Goal: Task Accomplishment & Management: Use online tool/utility

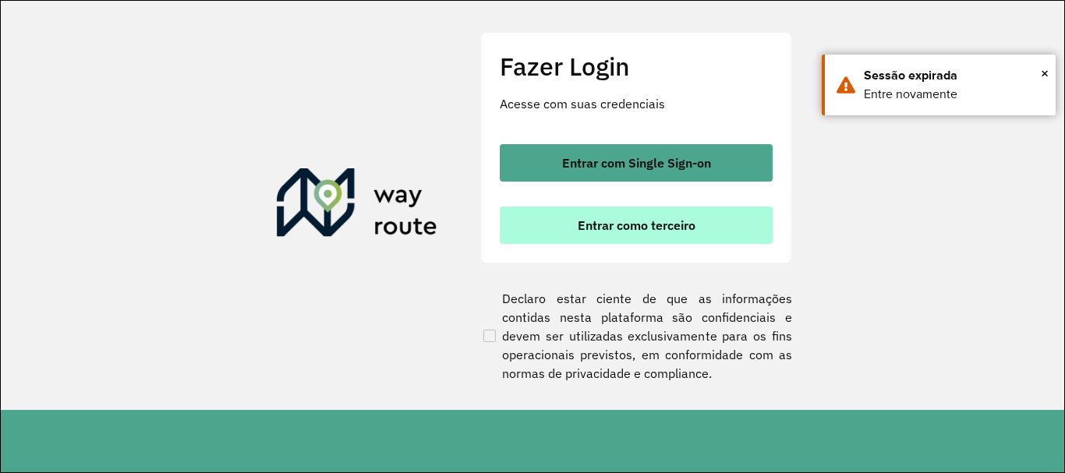
scroll to position [1022, 0]
click at [628, 225] on span "Entrar como terceiro" at bounding box center [637, 225] width 118 height 12
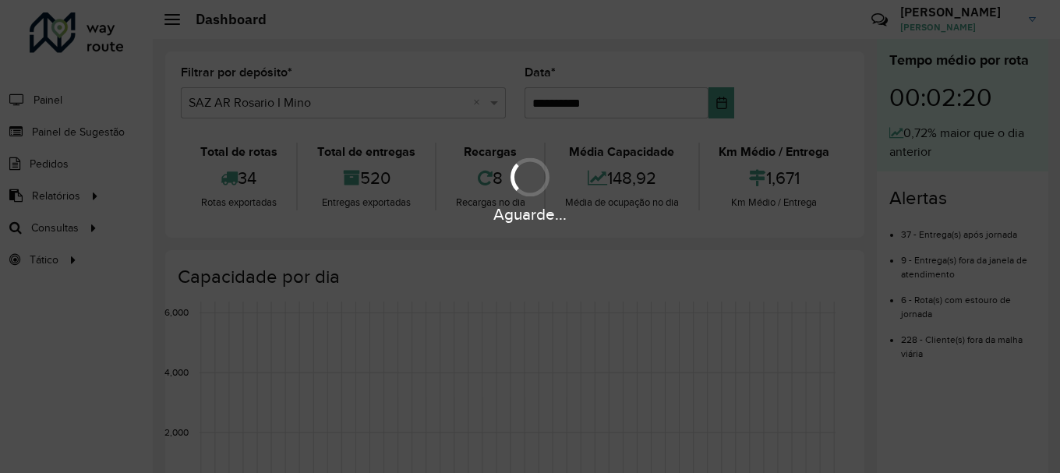
scroll to position [1022, 0]
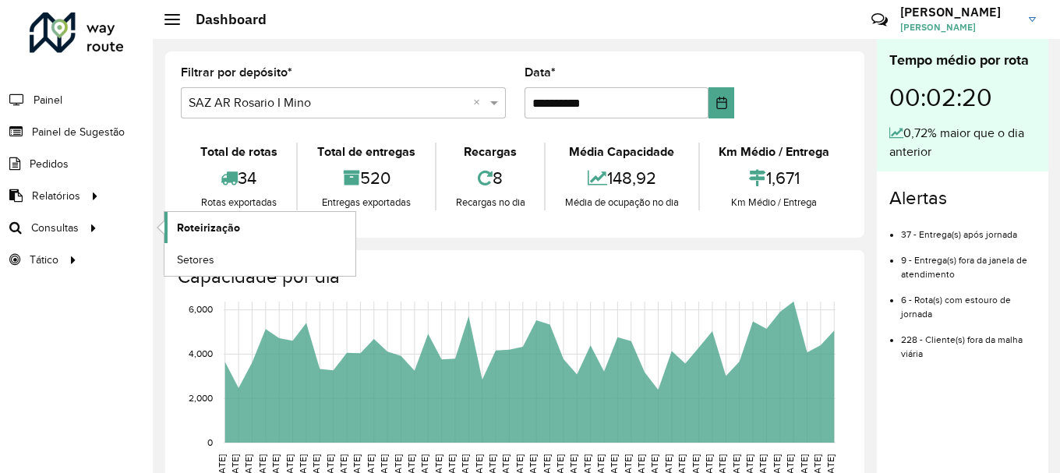
click at [222, 232] on span "Roteirização" at bounding box center [208, 228] width 63 height 16
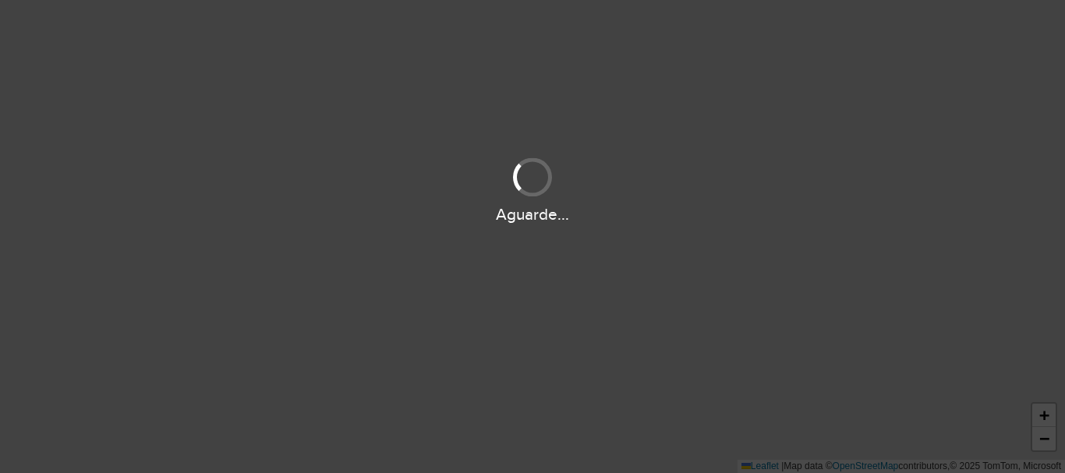
scroll to position [1022, 0]
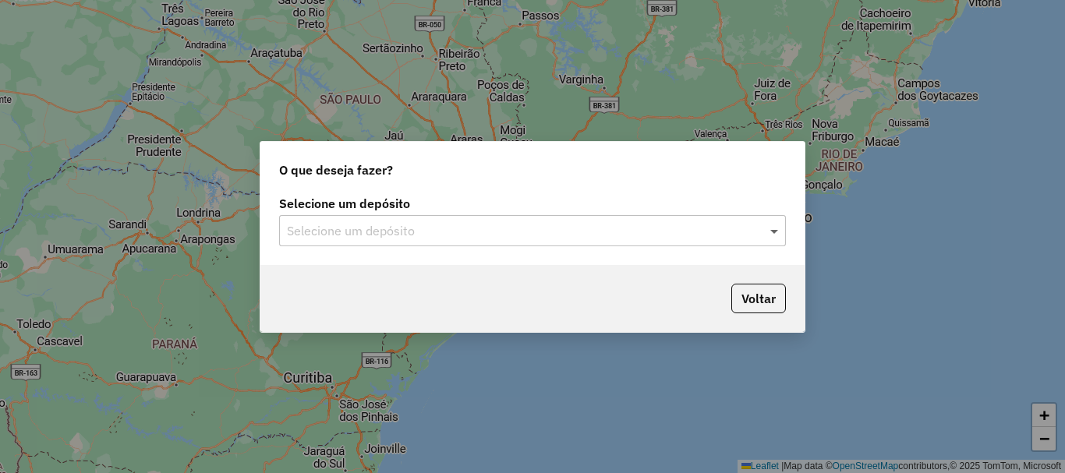
click at [772, 228] on span at bounding box center [775, 230] width 19 height 19
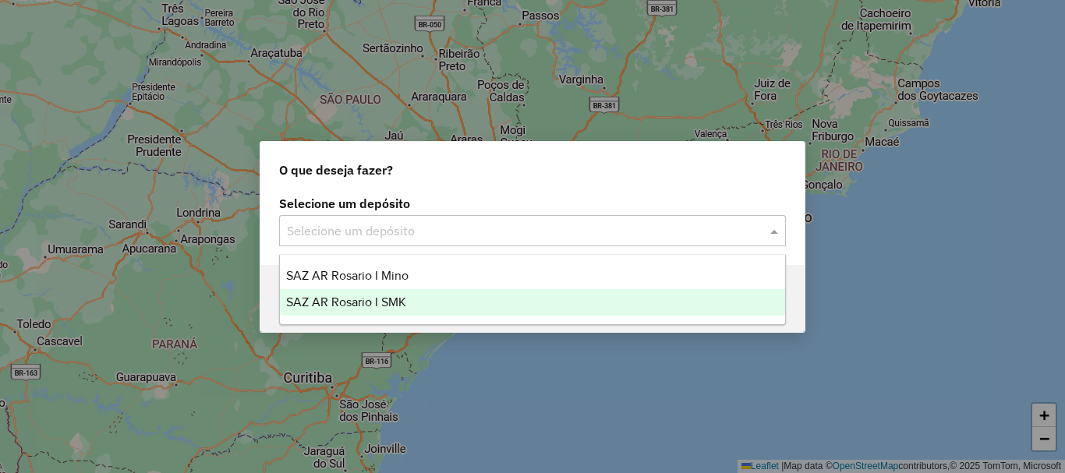
click at [361, 303] on span "SAZ AR Rosario I SMK" at bounding box center [346, 301] width 120 height 13
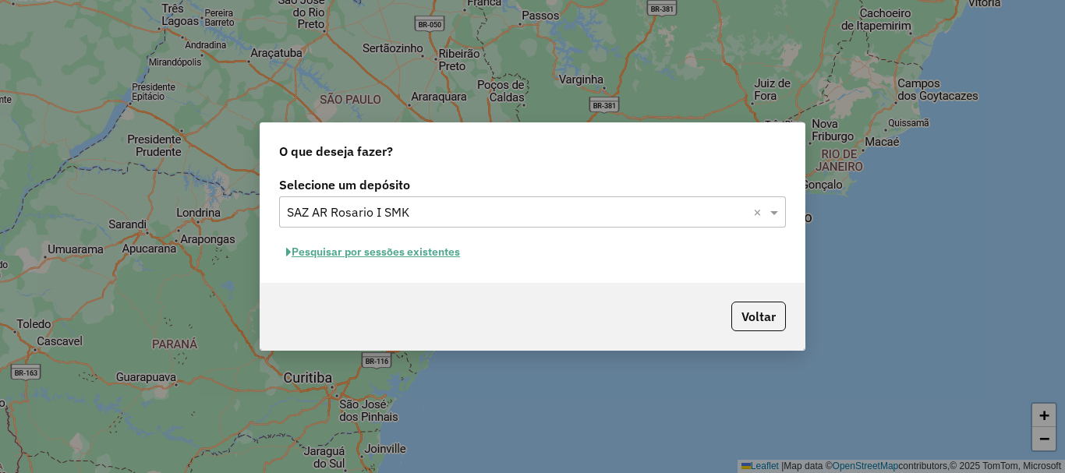
click at [356, 254] on button "Pesquisar por sessões existentes" at bounding box center [373, 252] width 188 height 24
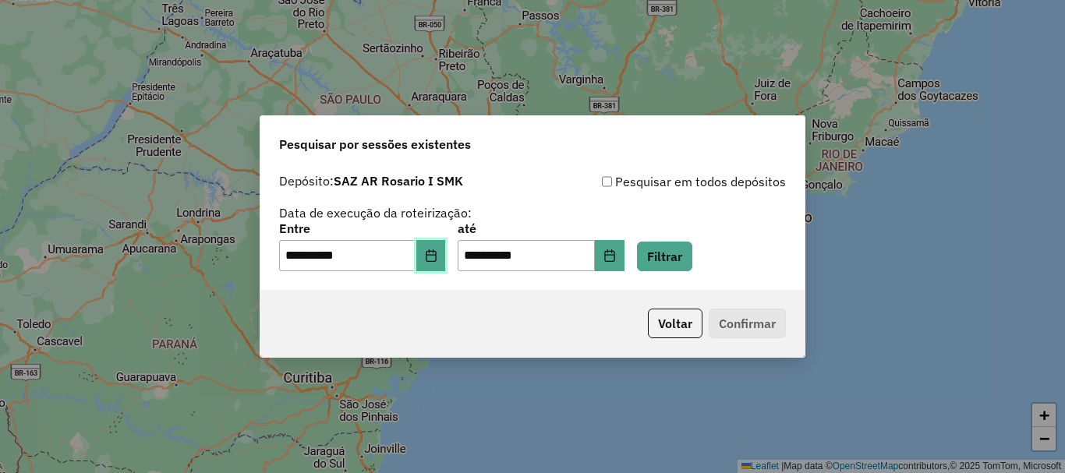
click at [435, 257] on icon "Choose Date" at bounding box center [431, 255] width 12 height 12
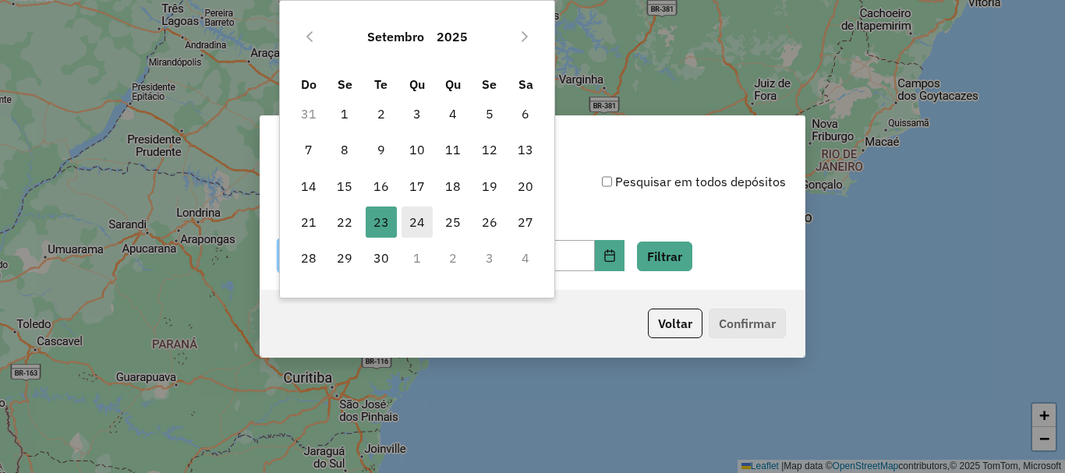
click at [423, 221] on span "24" at bounding box center [417, 222] width 31 height 31
type input "**********"
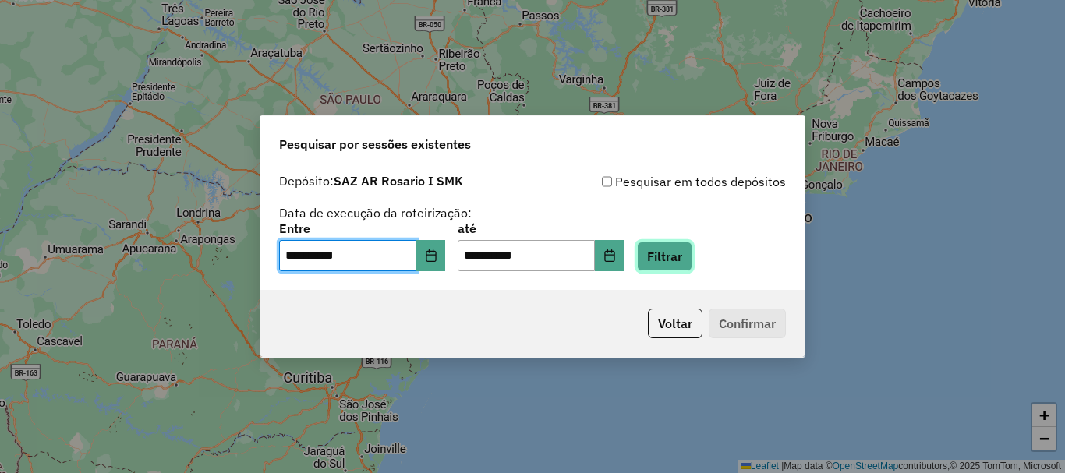
click at [668, 252] on button "Filtrar" at bounding box center [664, 257] width 55 height 30
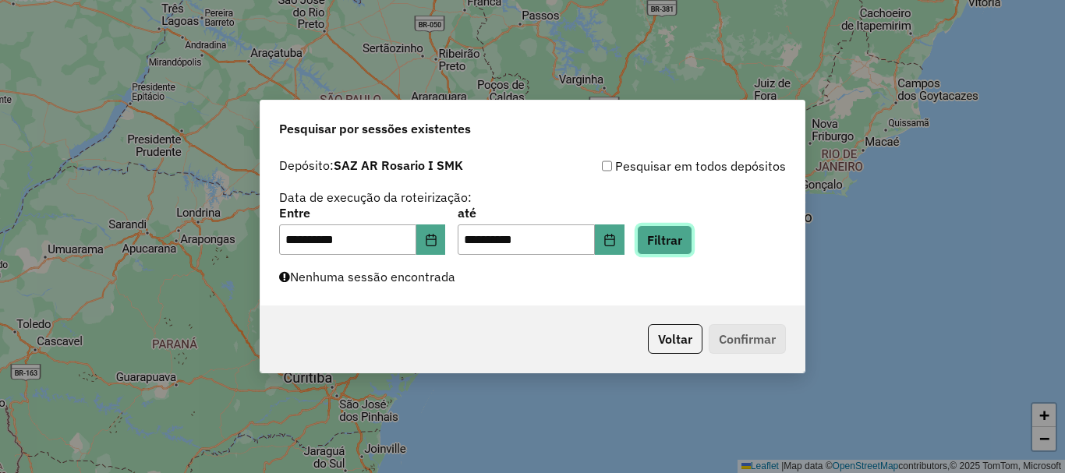
click at [692, 250] on button "Filtrar" at bounding box center [664, 240] width 55 height 30
click at [678, 239] on button "Filtrar" at bounding box center [664, 240] width 55 height 30
click at [692, 235] on button "Filtrar" at bounding box center [664, 240] width 55 height 30
click at [691, 235] on button "Filtrar" at bounding box center [664, 240] width 55 height 30
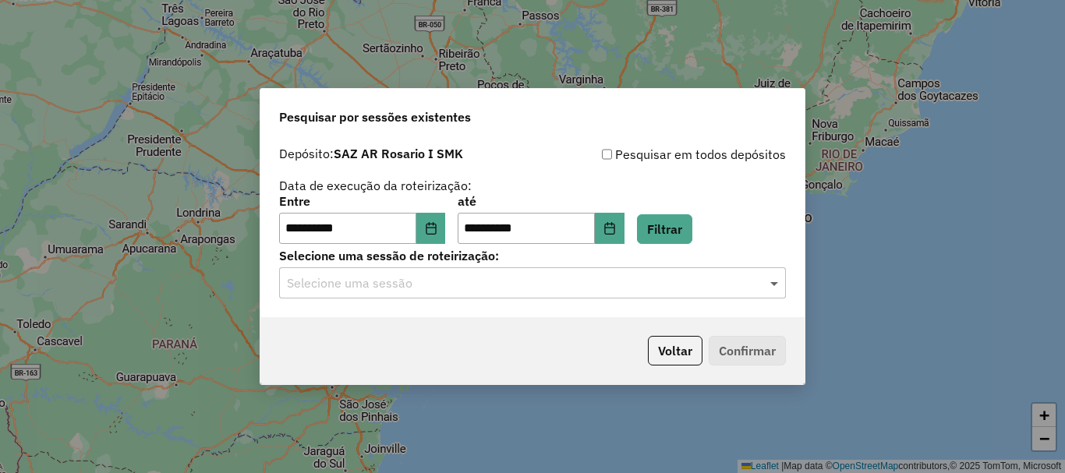
click at [773, 280] on span at bounding box center [775, 283] width 19 height 19
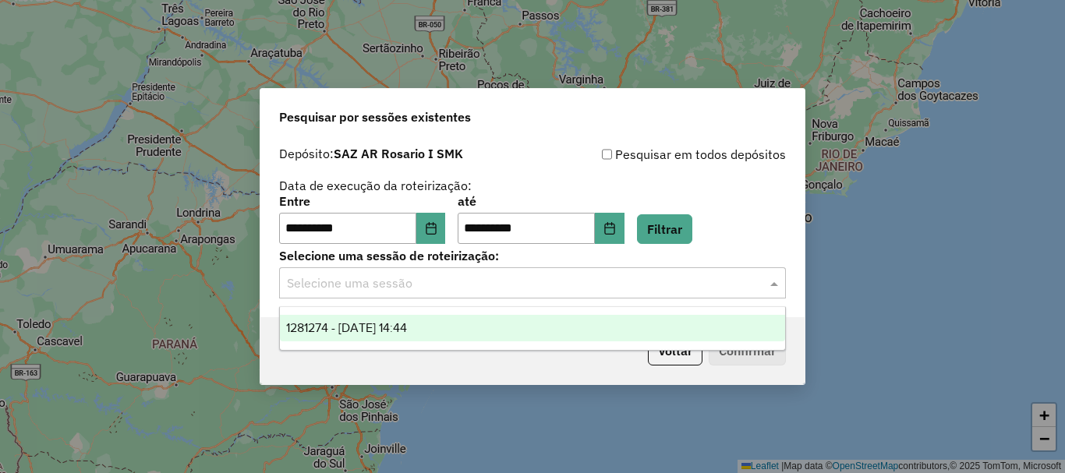
click at [373, 326] on span "1281274 - 24/09/2025 14:44" at bounding box center [346, 327] width 121 height 13
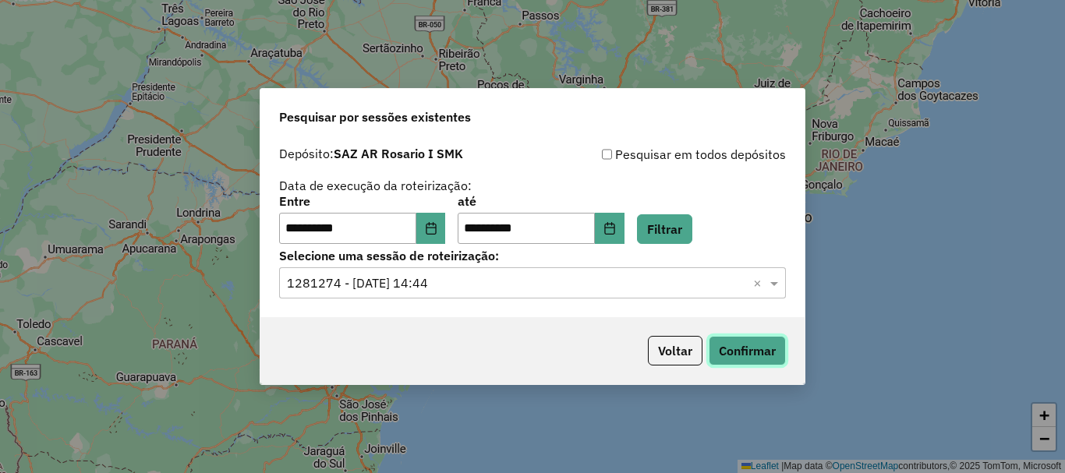
click at [756, 354] on button "Confirmar" at bounding box center [747, 351] width 77 height 30
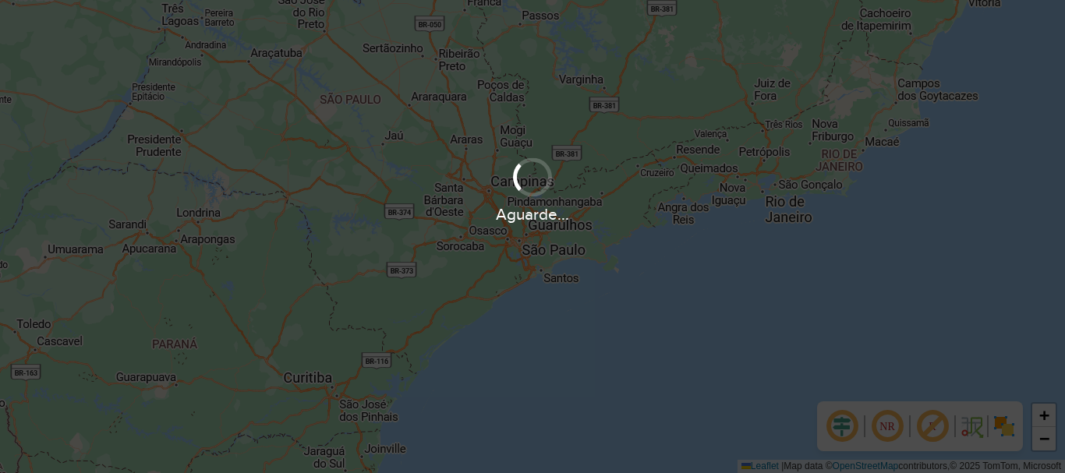
scroll to position [1022, 0]
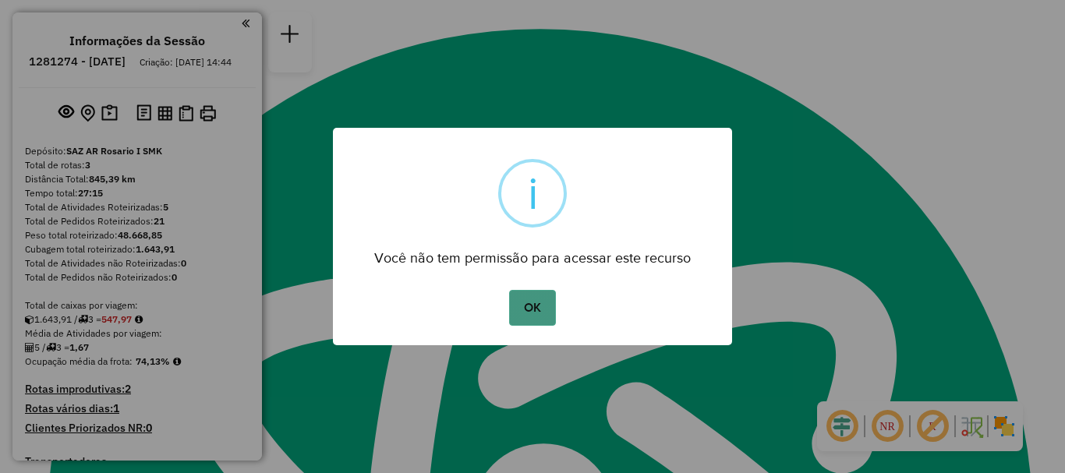
click at [522, 309] on button "OK" at bounding box center [532, 308] width 46 height 36
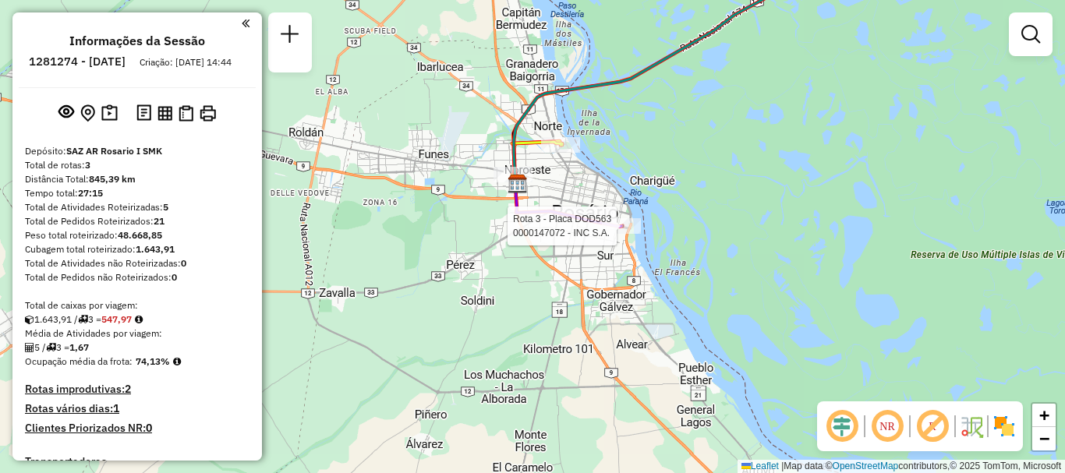
click at [620, 234] on div at bounding box center [621, 226] width 39 height 16
select select "**********"
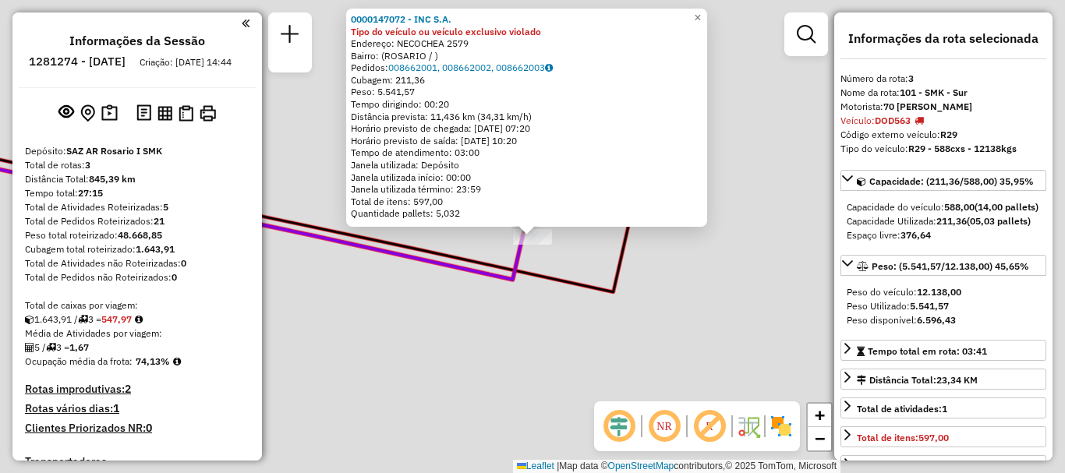
scroll to position [370, 0]
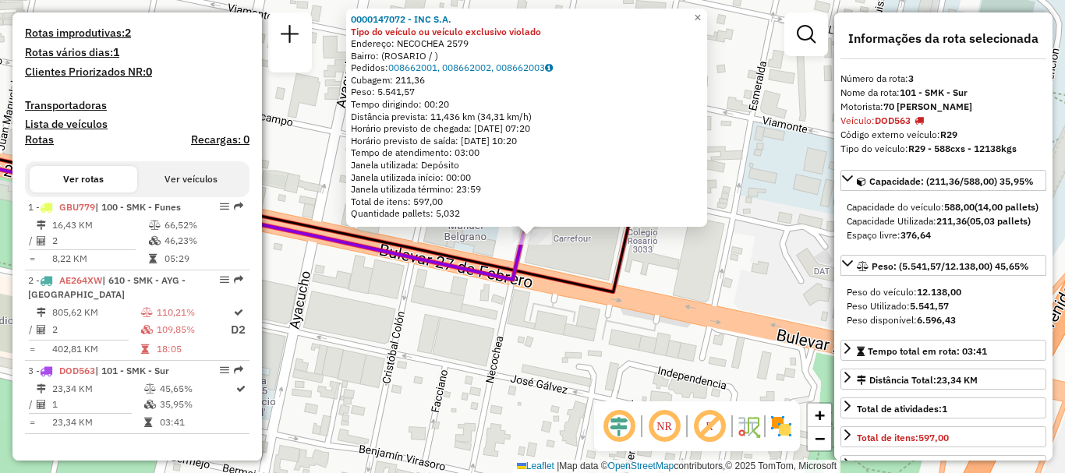
click at [653, 268] on div "0000147072 - INC S.A. Tipo do veículo ou veículo exclusivo violado Endereço: NE…" at bounding box center [532, 236] width 1065 height 473
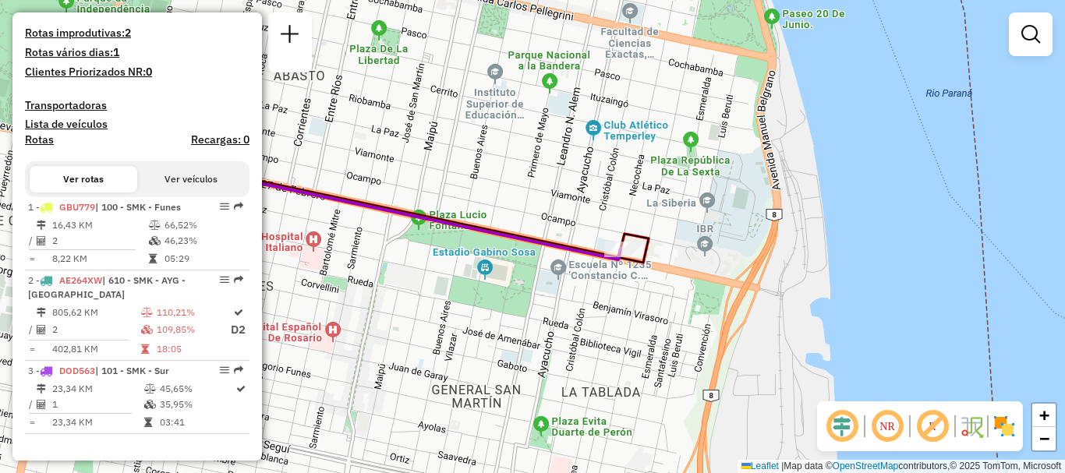
drag, startPoint x: 430, startPoint y: 206, endPoint x: 569, endPoint y: 224, distance: 140.7
click at [569, 224] on div "Janela de atendimento Grade de atendimento Capacidade Transportadoras Veículos …" at bounding box center [532, 236] width 1065 height 473
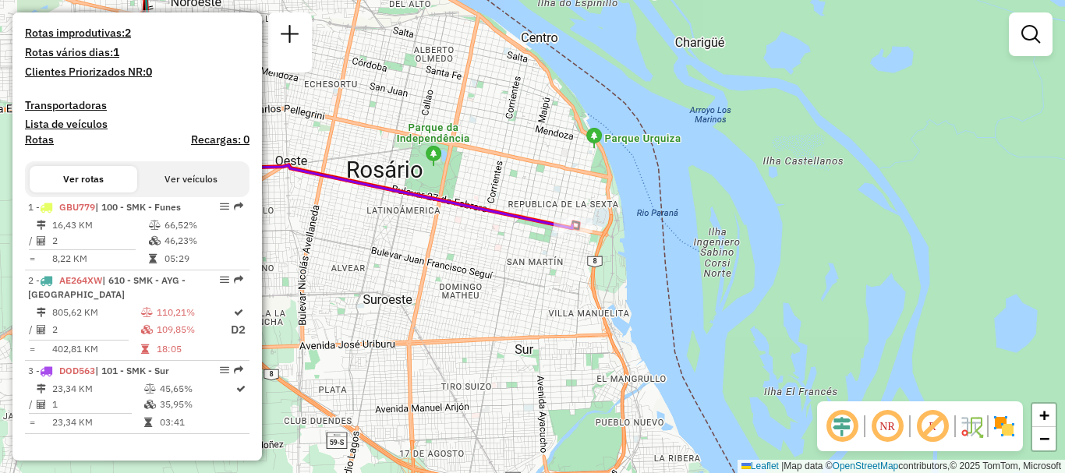
drag, startPoint x: 492, startPoint y: 224, endPoint x: 568, endPoint y: 248, distance: 80.1
click at [568, 248] on div "Janela de atendimento Grade de atendimento Capacidade Transportadoras Veículos …" at bounding box center [532, 236] width 1065 height 473
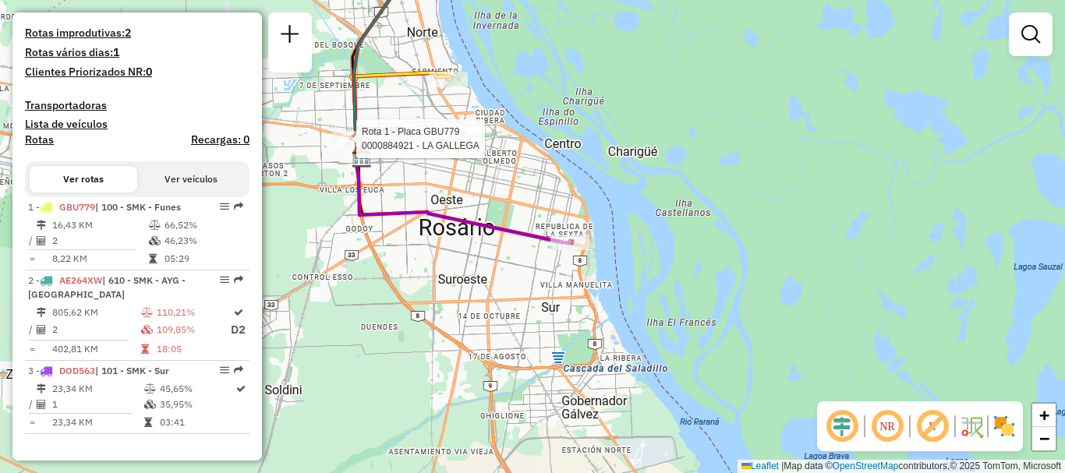
select select "**********"
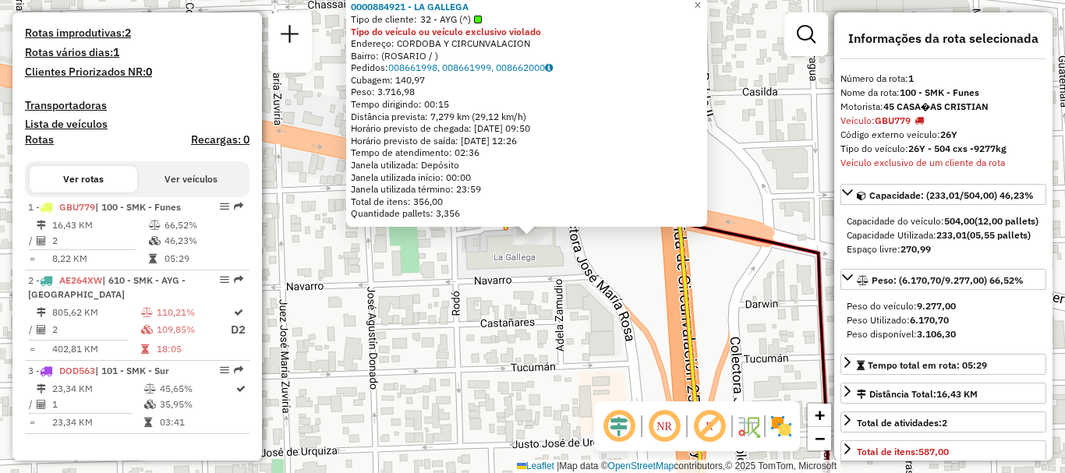
click at [401, 281] on div "0000884921 - LA GALLEGA Tipo de cliente: 32 - AYG (^) Tipo do veículo ou veícul…" at bounding box center [532, 236] width 1065 height 473
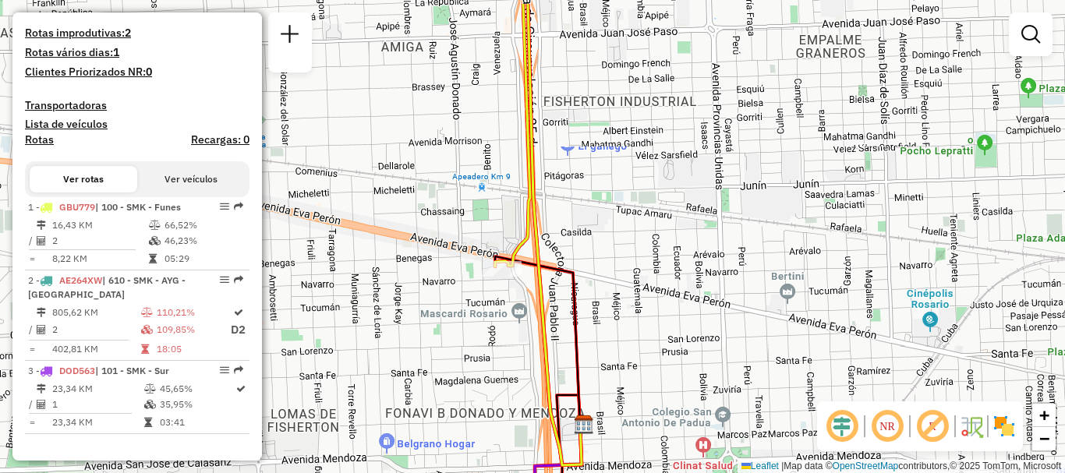
drag, startPoint x: 547, startPoint y: 228, endPoint x: 531, endPoint y: 233, distance: 16.3
click at [530, 233] on icon at bounding box center [512, 135] width 35 height 263
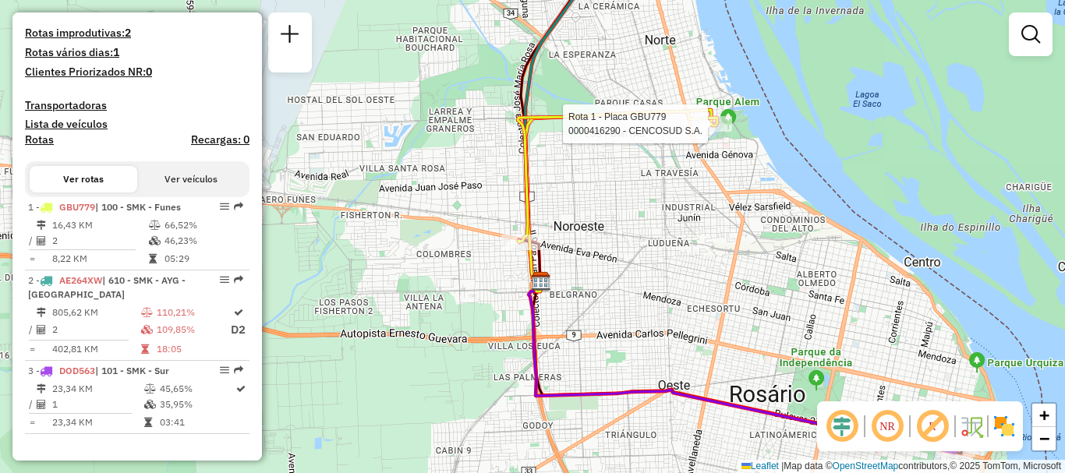
select select "**********"
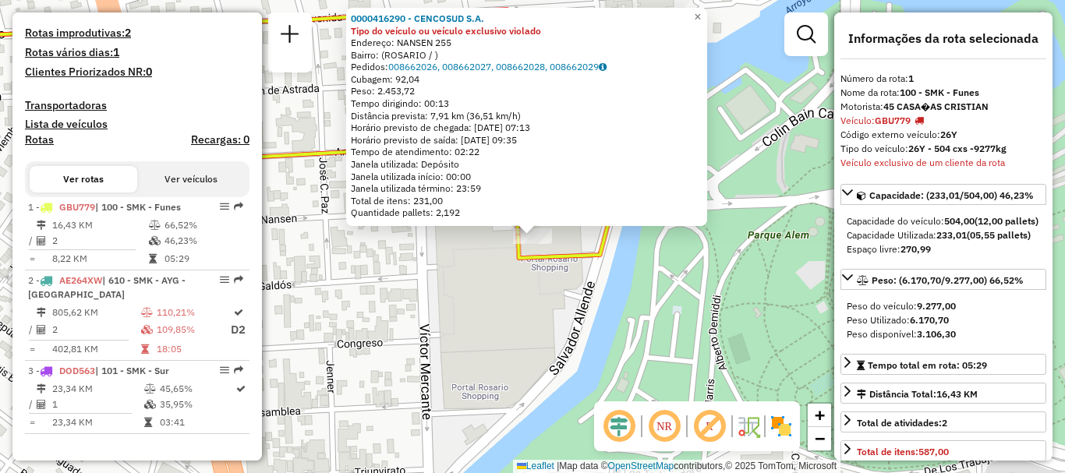
click at [525, 299] on div "0000416290 - CENCOSUD S.A. Tipo do veículo ou veículo exclusivo violado Endereç…" at bounding box center [532, 236] width 1065 height 473
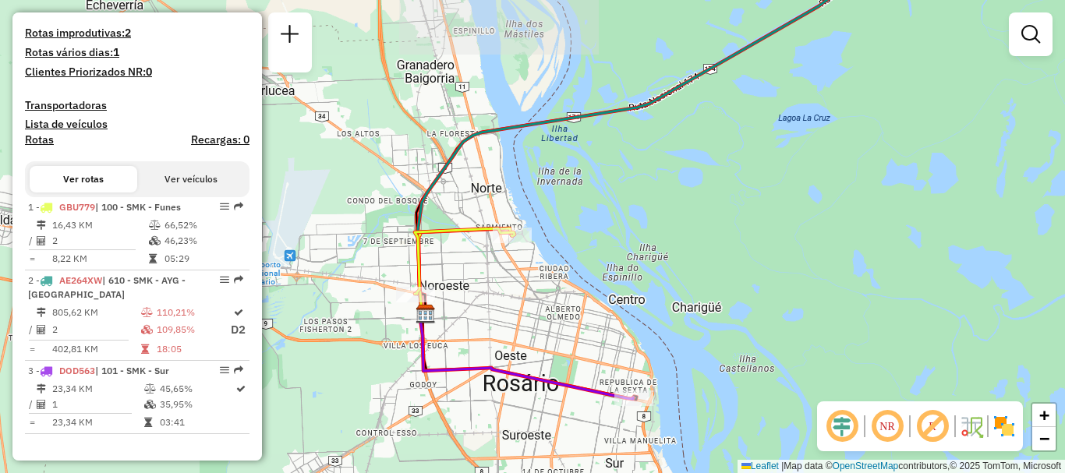
drag, startPoint x: 459, startPoint y: 222, endPoint x: 418, endPoint y: 333, distance: 118.2
click at [418, 294] on icon at bounding box center [465, 260] width 100 height 65
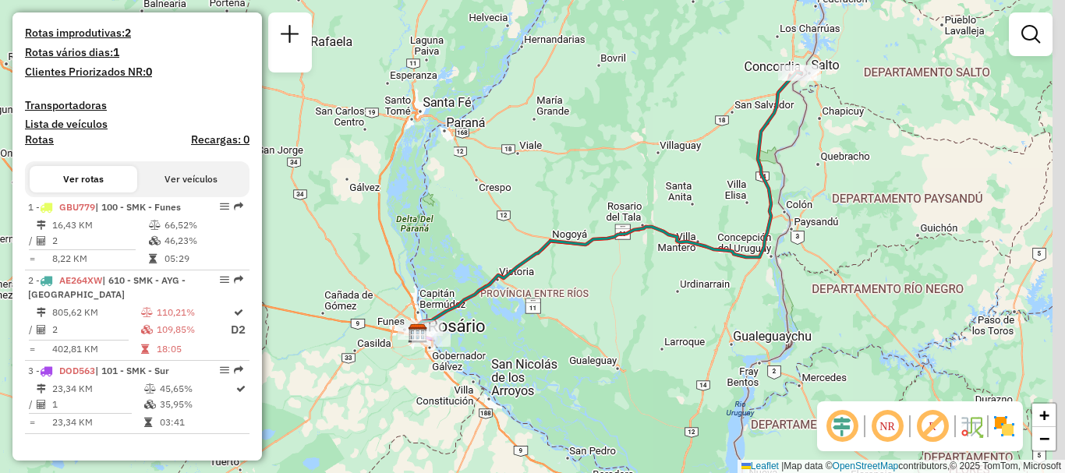
click at [525, 284] on div "Janela de atendimento Grade de atendimento Capacidade Transportadoras Veículos …" at bounding box center [532, 236] width 1065 height 473
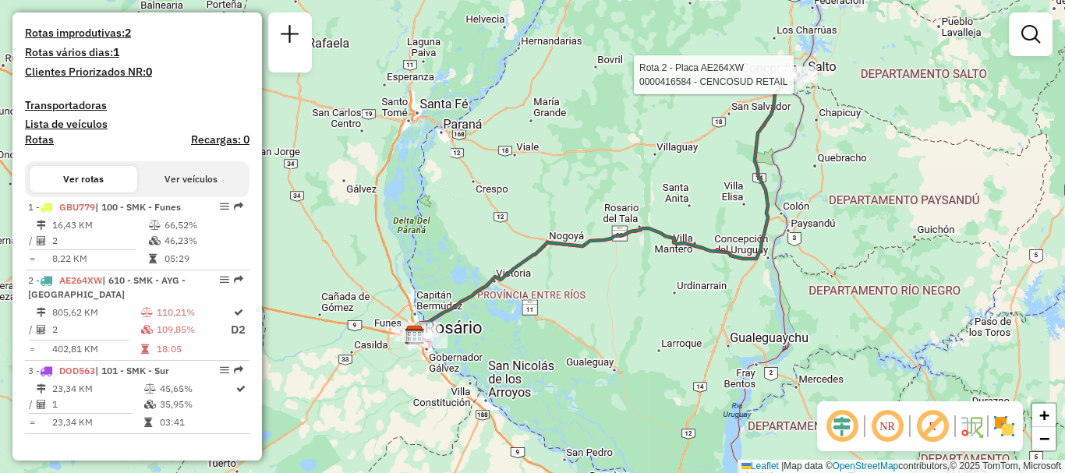
select select "**********"
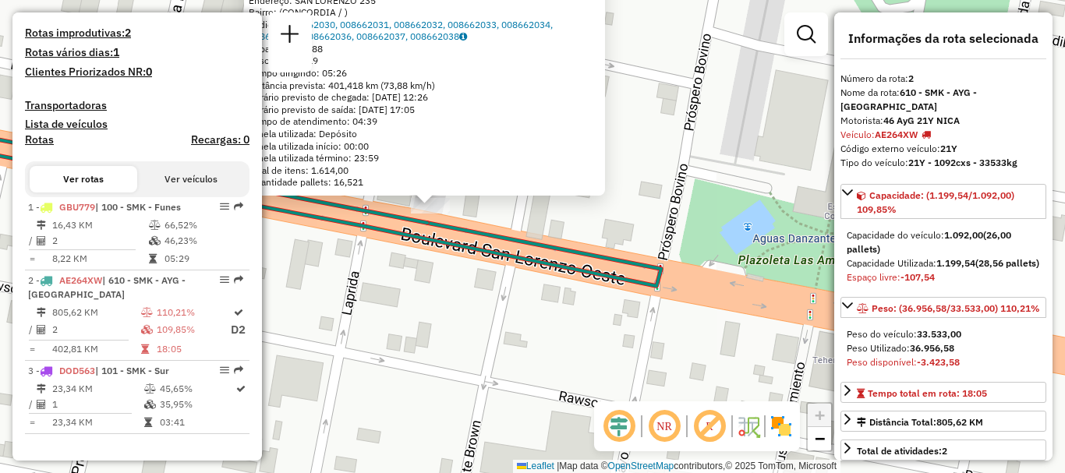
click at [551, 227] on div "0000416584 - CENCOSUD RETAIL Tipo de cliente: 32 - AYG (^) Tipo do veículo ou v…" at bounding box center [532, 236] width 1065 height 473
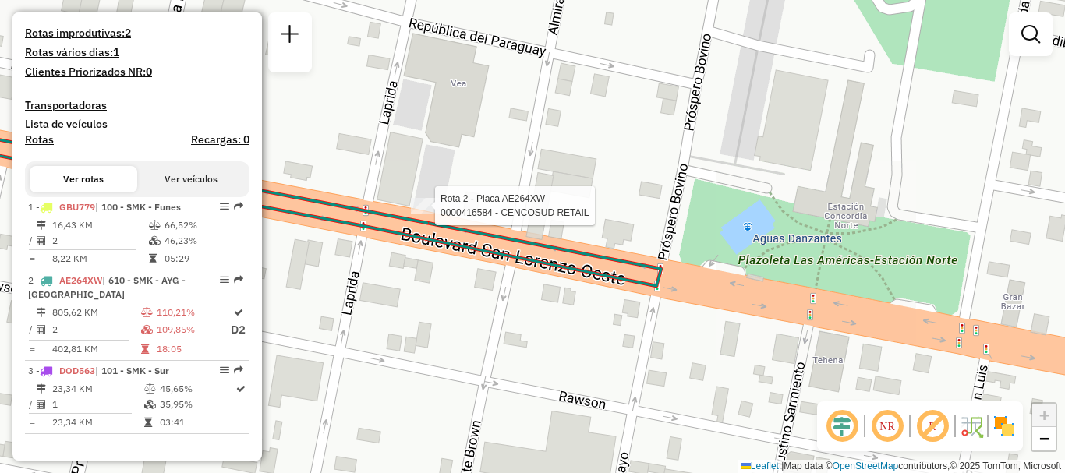
select select "**********"
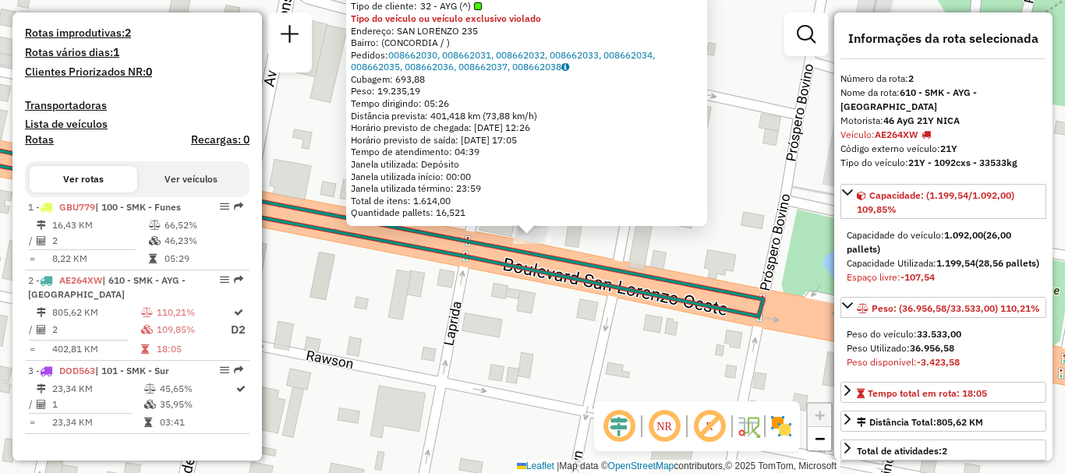
click at [512, 312] on div "0000416584 - CENCOSUD RETAIL Tipo de cliente: 32 - AYG (^) Tipo do veículo ou v…" at bounding box center [532, 236] width 1065 height 473
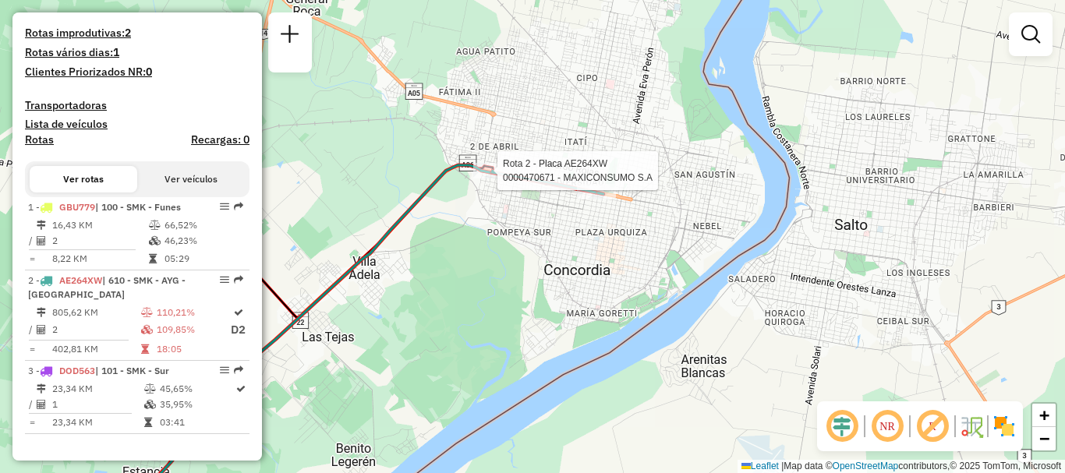
select select "**********"
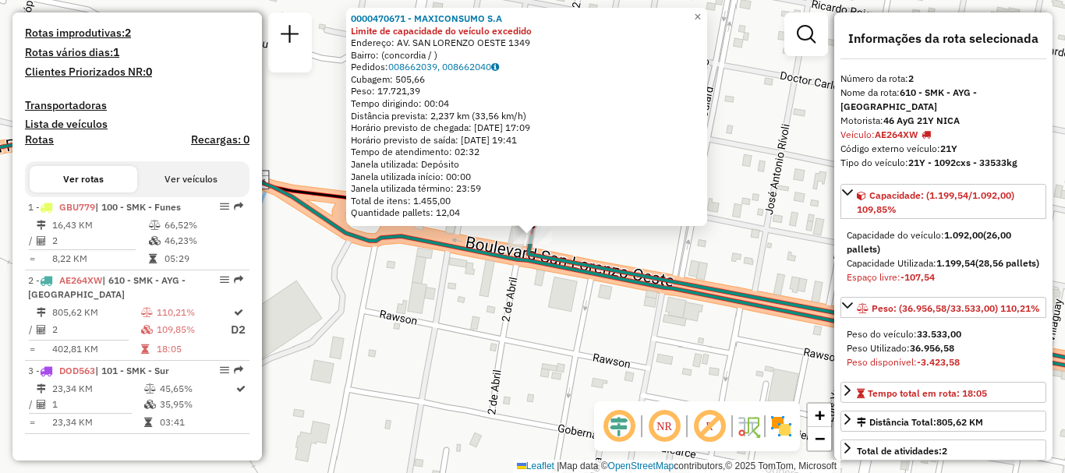
click at [479, 260] on icon at bounding box center [533, 264] width 1278 height 245
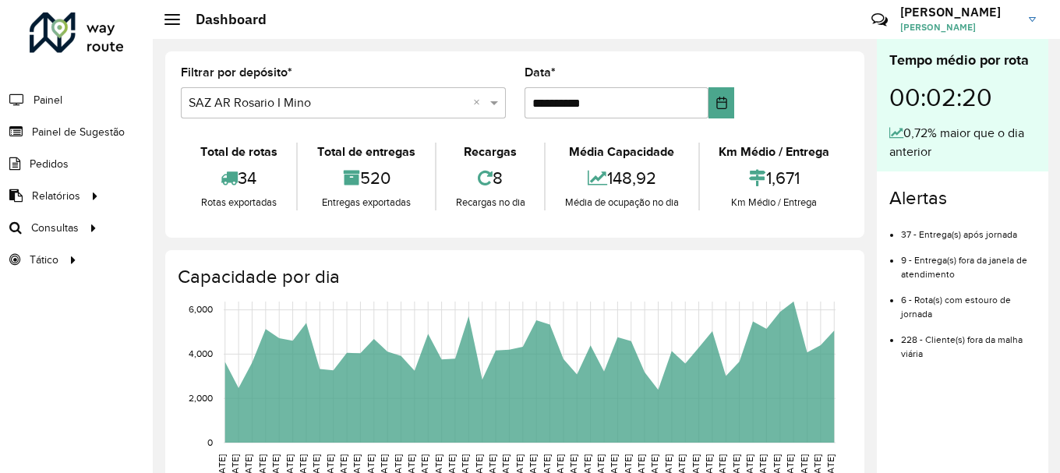
scroll to position [1022, 0]
